Goal: Find specific page/section: Find specific page/section

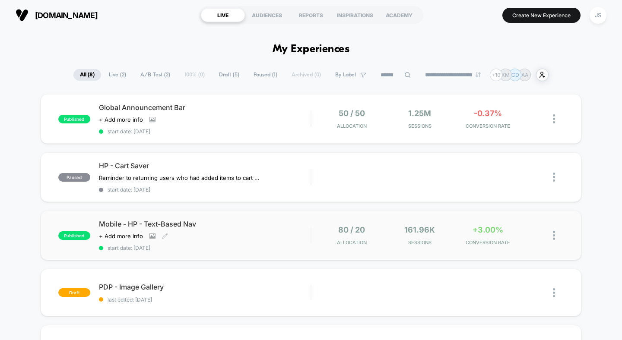
click at [254, 236] on div "Mobile - HP - Text-Based Nav Click to view images Click to edit experience deta…" at bounding box center [205, 236] width 212 height 32
click at [267, 115] on div "Global Announcement Bar Click to view images Click to edit experience details +…" at bounding box center [205, 119] width 212 height 32
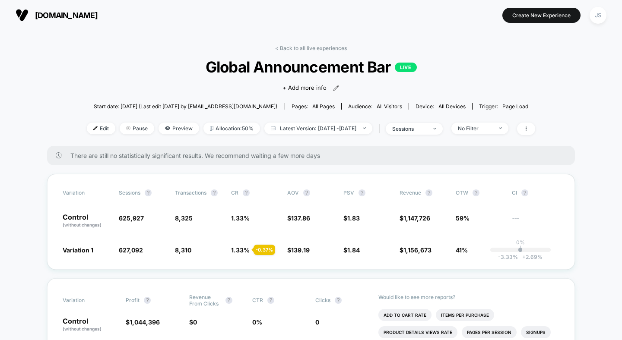
click at [60, 11] on span "[DOMAIN_NAME]" at bounding box center [66, 15] width 63 height 9
